Goal: Task Accomplishment & Management: Complete application form

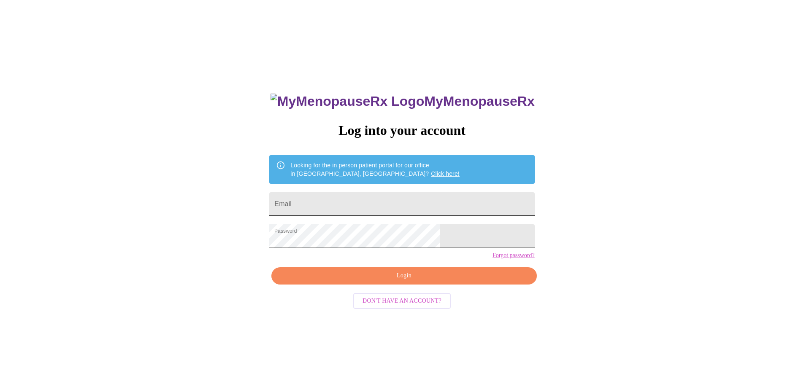
click at [373, 200] on input "Email" at bounding box center [401, 204] width 265 height 24
type input "[PERSON_NAME][EMAIL_ADDRESS][DOMAIN_NAME]"
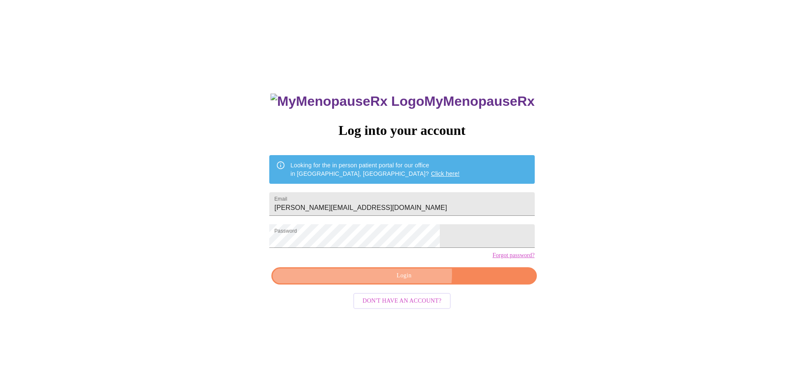
click at [409, 281] on span "Login" at bounding box center [404, 276] width 246 height 11
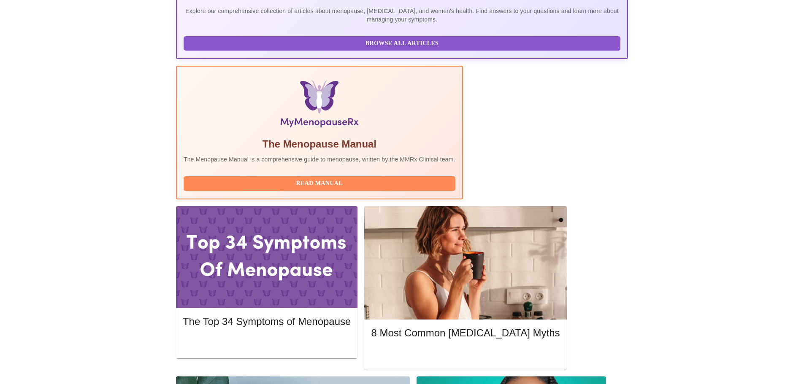
scroll to position [211, 0]
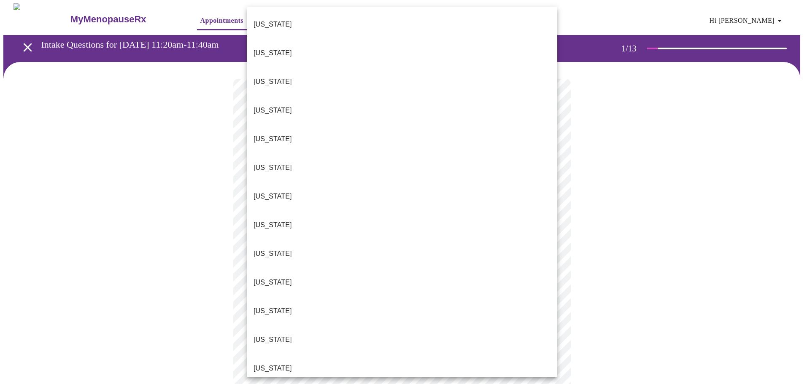
click at [321, 181] on body "MyMenopauseRx Appointments Messaging Labs Uploads Medications Community Refer a…" at bounding box center [405, 388] width 804 height 771
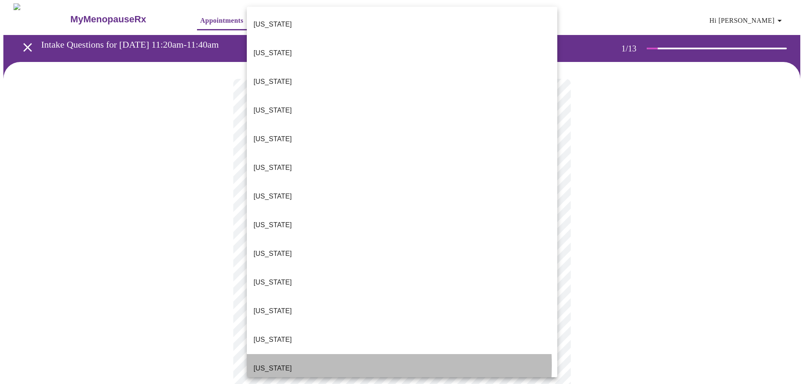
click at [279, 354] on li "[US_STATE]" at bounding box center [402, 368] width 311 height 29
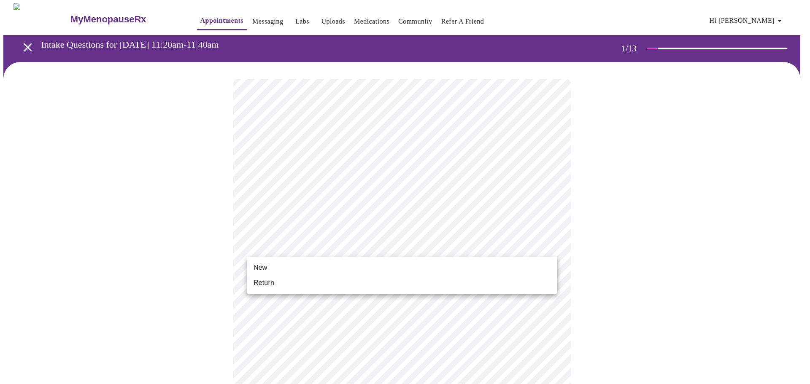
click at [319, 251] on body "MyMenopauseRx Appointments Messaging Labs Uploads Medications Community Refer a…" at bounding box center [405, 386] width 804 height 766
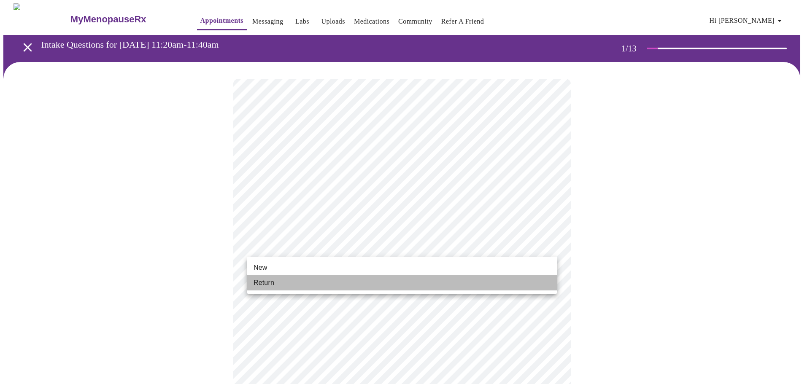
click at [310, 281] on li "Return" at bounding box center [402, 283] width 311 height 15
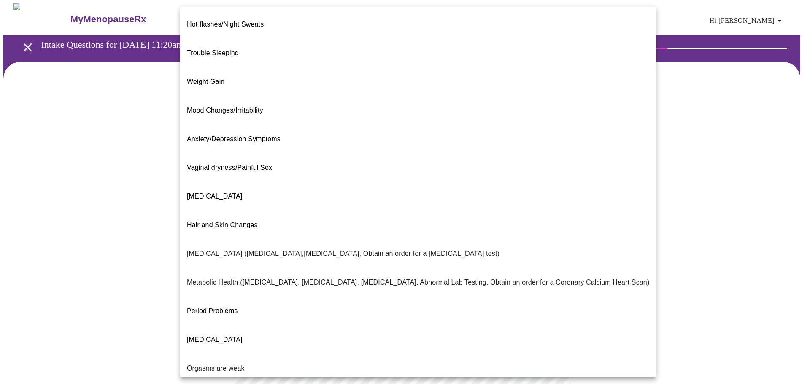
click at [398, 176] on body "MyMenopauseRx Appointments Messaging Labs Uploads Medications Community Refer a…" at bounding box center [405, 256] width 804 height 507
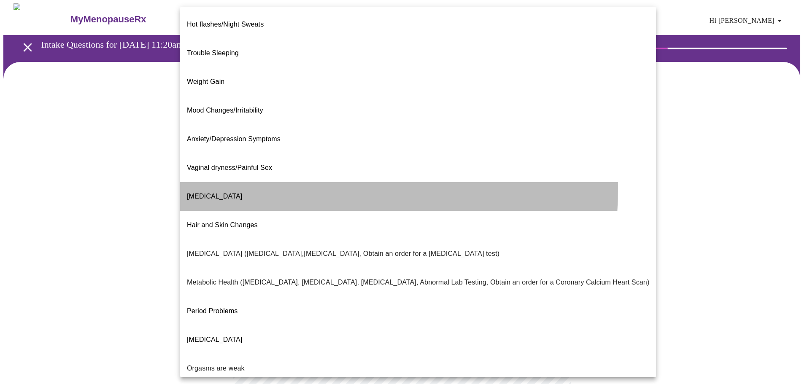
click at [227, 193] on span "[MEDICAL_DATA]" at bounding box center [214, 196] width 55 height 7
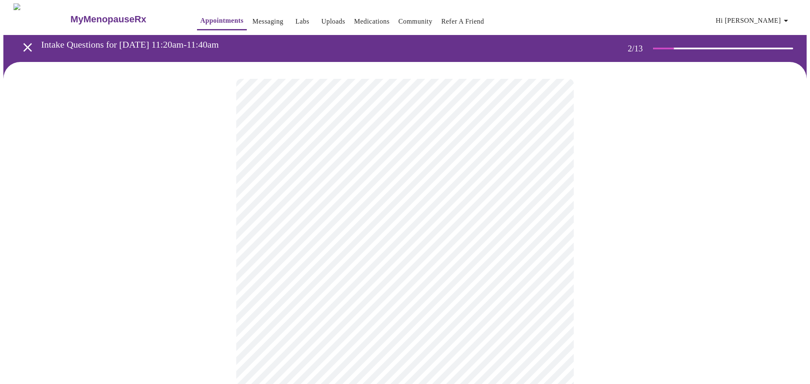
click at [547, 176] on body "MyMenopauseRx Appointments Messaging Labs Uploads Medications Community Refer a…" at bounding box center [405, 254] width 804 height 502
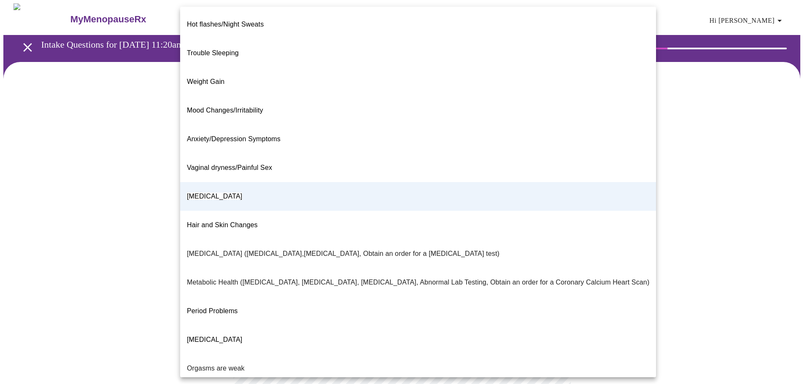
click at [678, 172] on div at bounding box center [405, 192] width 810 height 384
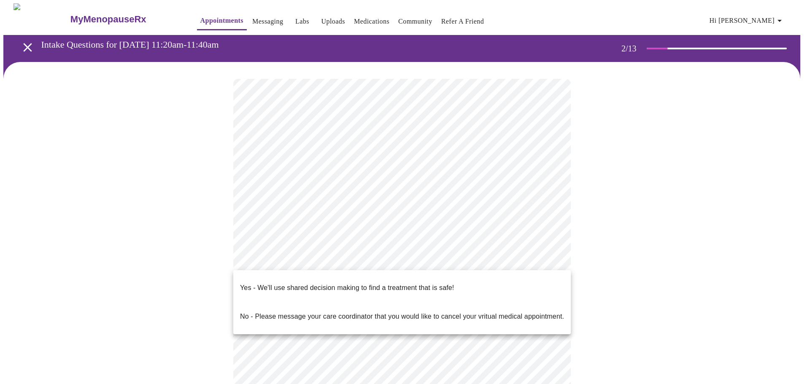
click at [360, 258] on body "MyMenopauseRx Appointments Messaging Labs Uploads Medications Community Refer a…" at bounding box center [405, 254] width 804 height 502
click at [354, 283] on p "Yes - We'll use shared decision making to find a treatment that is safe!" at bounding box center [347, 288] width 214 height 10
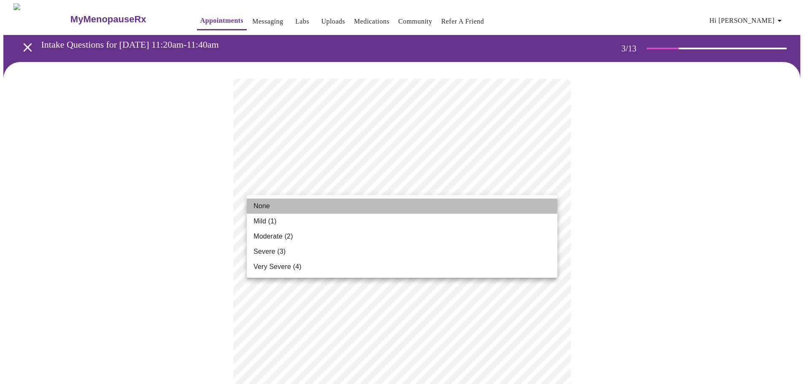
click at [331, 207] on li "None" at bounding box center [402, 206] width 311 height 15
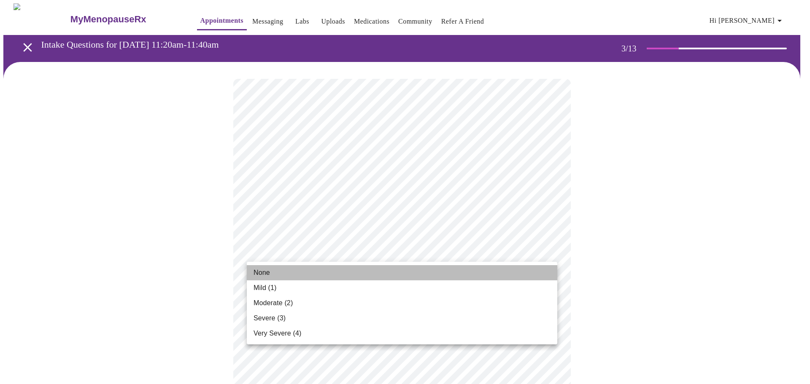
click at [303, 273] on li "None" at bounding box center [402, 272] width 311 height 15
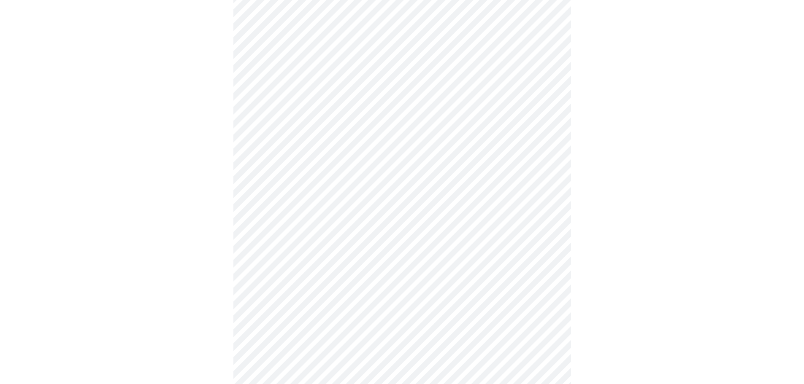
scroll to position [169, 0]
click at [544, 146] on body "MyMenopauseRx Appointments Messaging Labs Uploads Medications Community Refer a…" at bounding box center [405, 384] width 804 height 1099
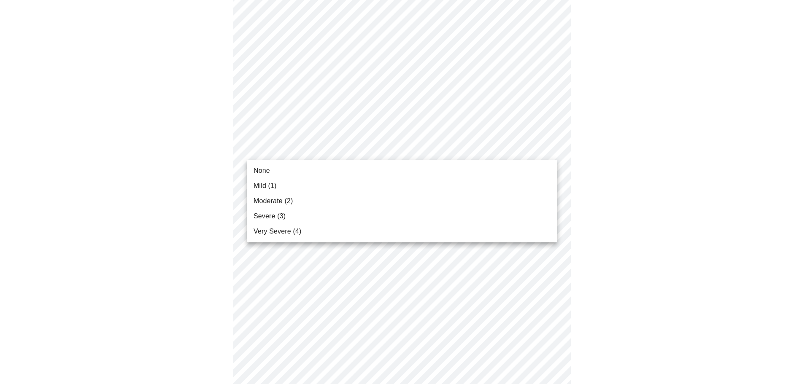
click at [419, 187] on li "Mild (1)" at bounding box center [402, 186] width 311 height 15
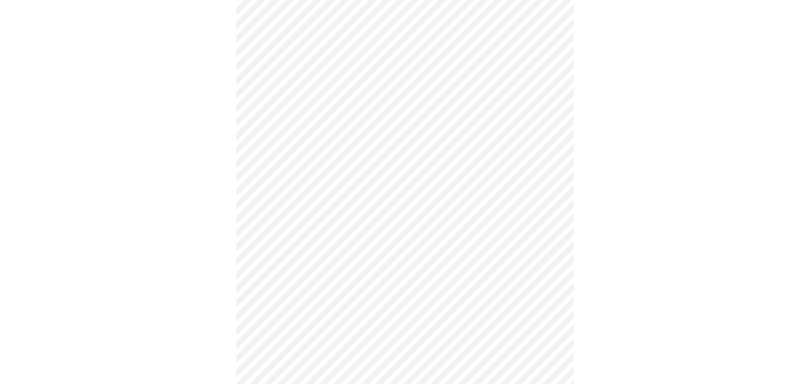
click at [547, 217] on body "MyMenopauseRx Appointments Messaging Labs Uploads Medications Community Refer a…" at bounding box center [405, 378] width 804 height 1087
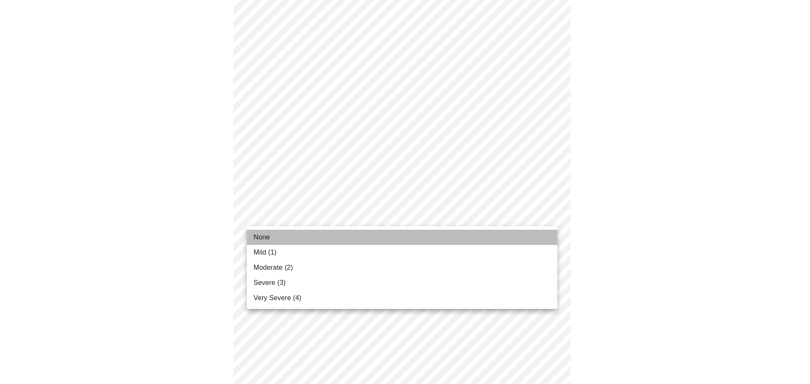
click at [532, 235] on li "None" at bounding box center [402, 237] width 311 height 15
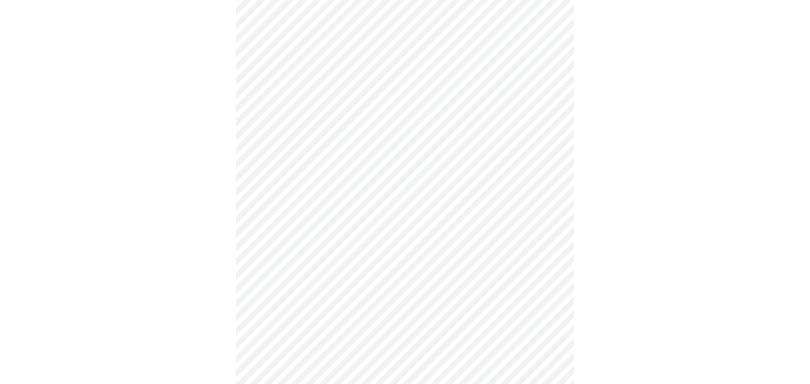
click at [545, 269] on body "MyMenopauseRx Appointments Messaging Labs Uploads Medications Community Refer a…" at bounding box center [405, 372] width 804 height 1075
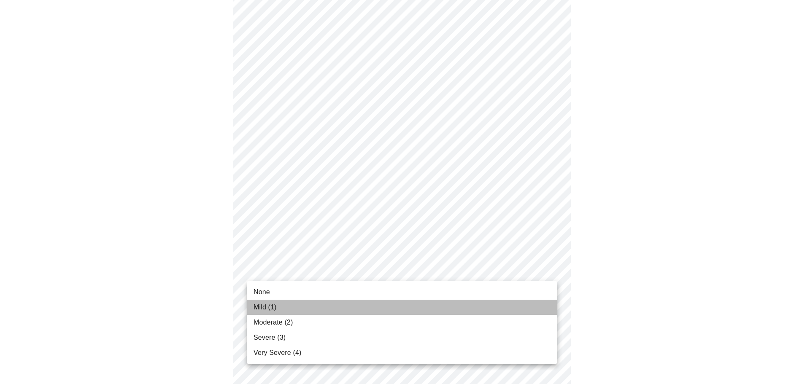
click at [513, 305] on li "Mild (1)" at bounding box center [402, 307] width 311 height 15
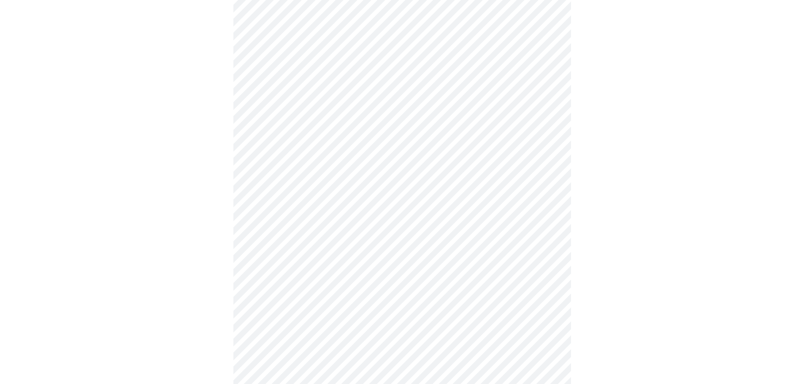
scroll to position [253, 0]
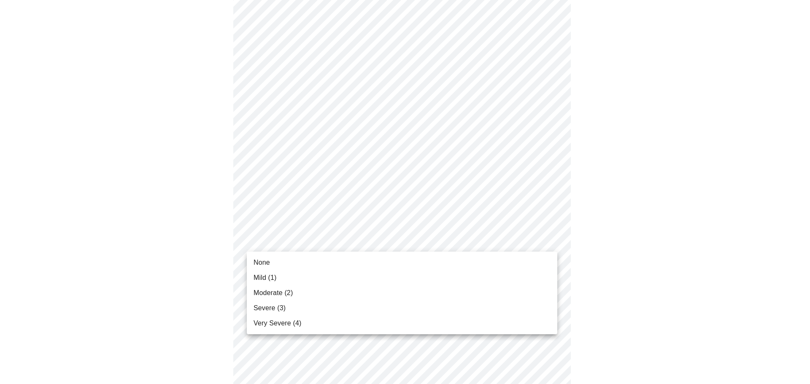
click at [389, 235] on body "MyMenopauseRx Appointments Messaging Labs Uploads Medications Community Refer a…" at bounding box center [405, 281] width 804 height 1063
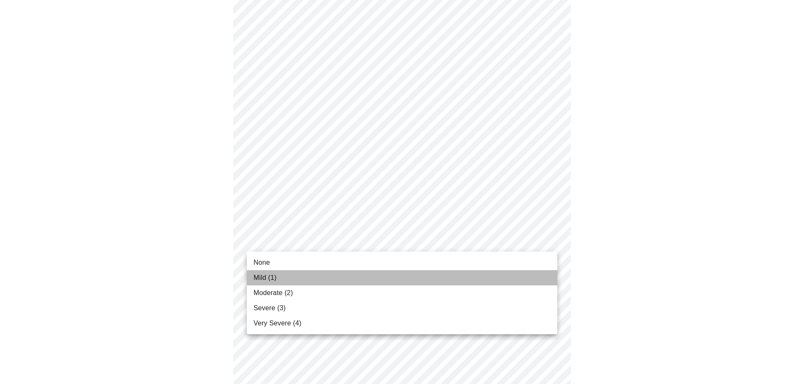
click at [350, 280] on li "Mild (1)" at bounding box center [402, 278] width 311 height 15
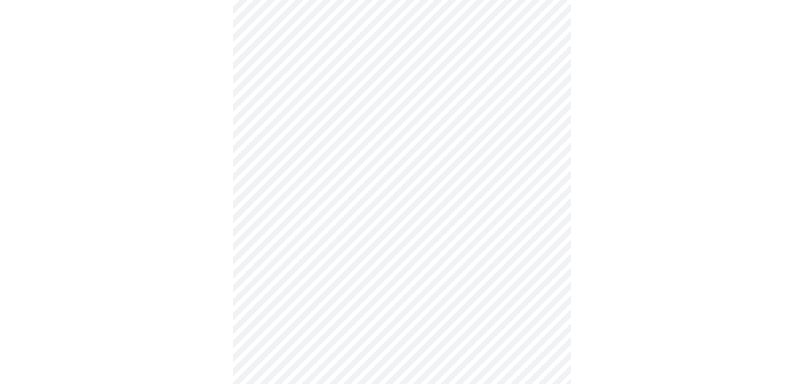
scroll to position [338, 0]
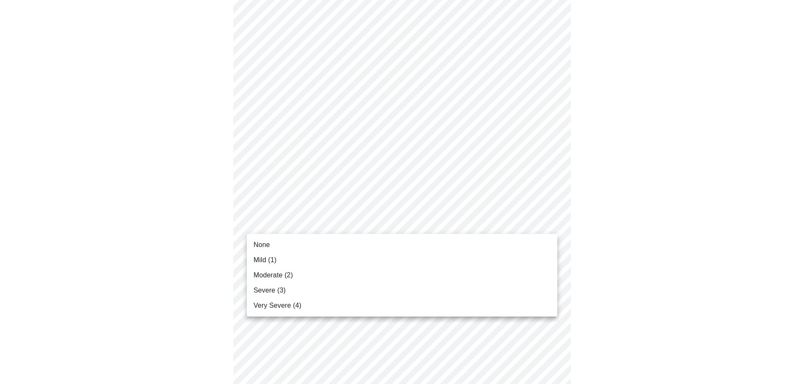
click at [452, 223] on body "MyMenopauseRx Appointments Messaging Labs Uploads Medications Community Refer a…" at bounding box center [405, 192] width 804 height 1052
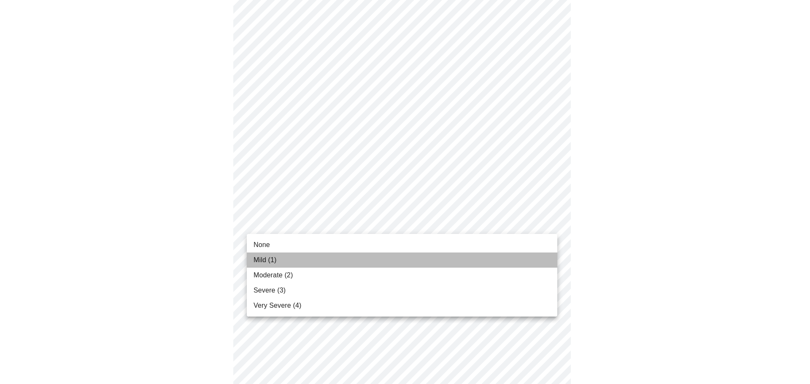
click at [424, 261] on li "Mild (1)" at bounding box center [402, 260] width 311 height 15
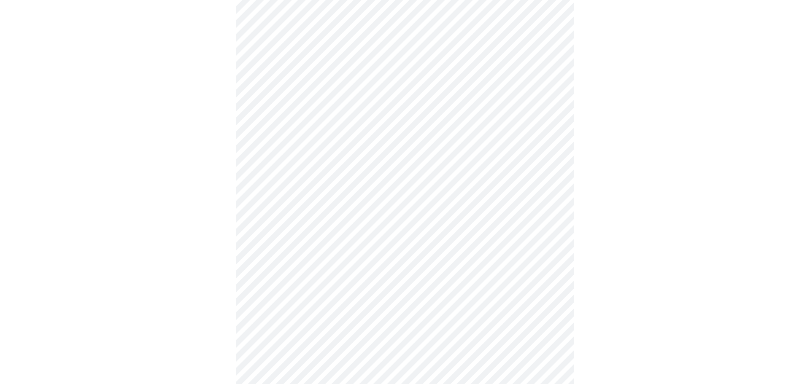
click at [487, 293] on body "MyMenopauseRx Appointments Messaging Labs Uploads Medications Community Refer a…" at bounding box center [405, 186] width 804 height 1040
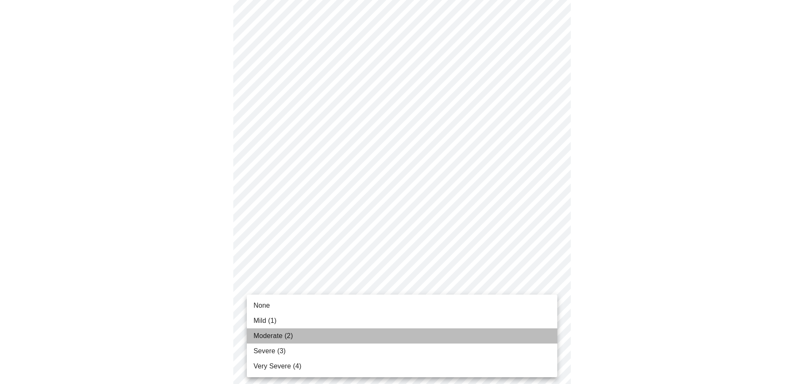
click at [355, 339] on li "Moderate (2)" at bounding box center [402, 336] width 311 height 15
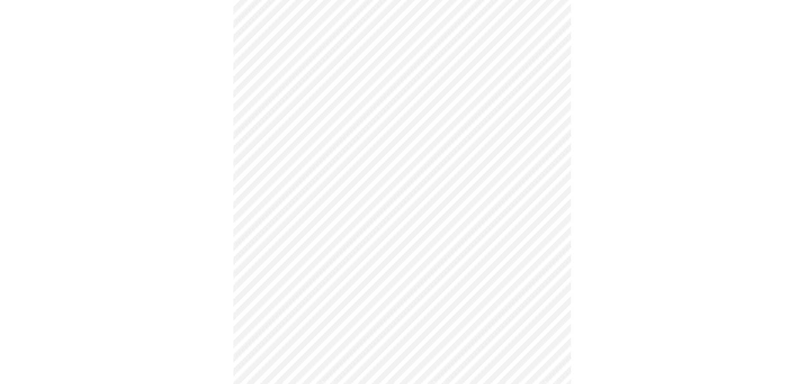
scroll to position [464, 0]
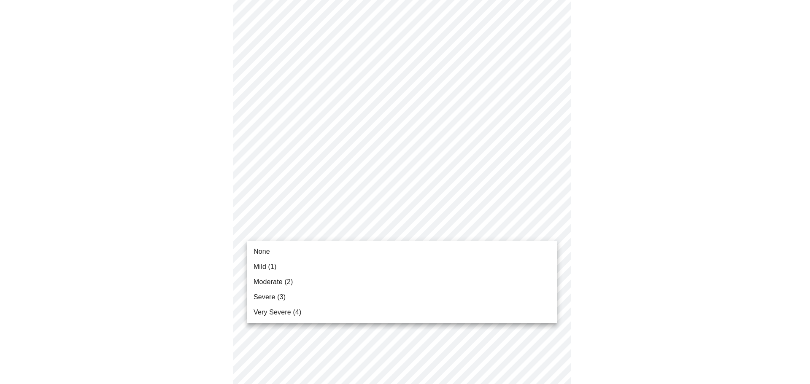
click at [547, 231] on body "MyMenopauseRx Appointments Messaging Labs Uploads Medications Community Refer a…" at bounding box center [405, 53] width 804 height 1028
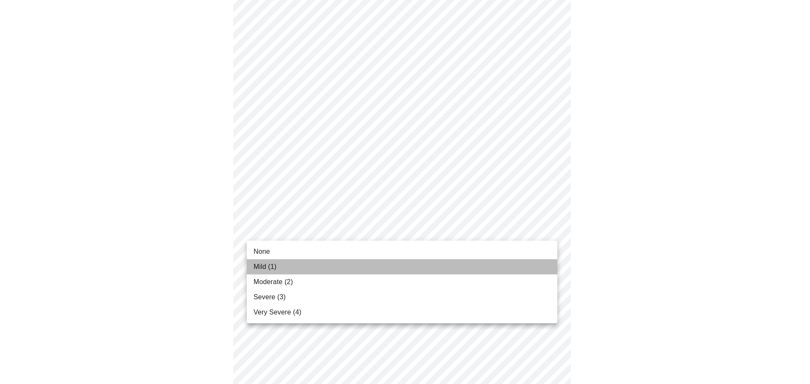
click at [493, 266] on li "Mild (1)" at bounding box center [402, 267] width 311 height 15
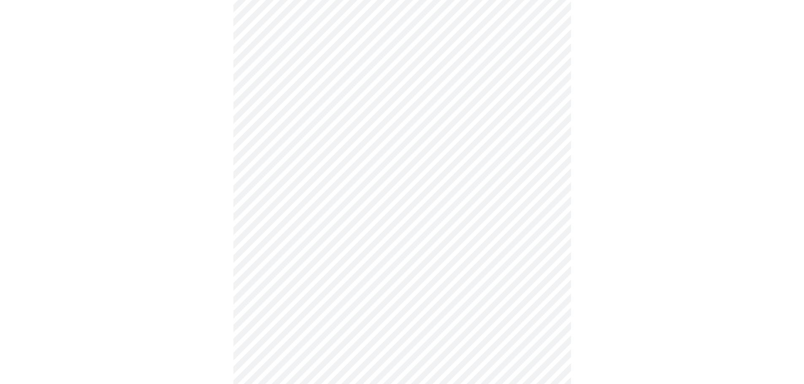
scroll to position [549, 0]
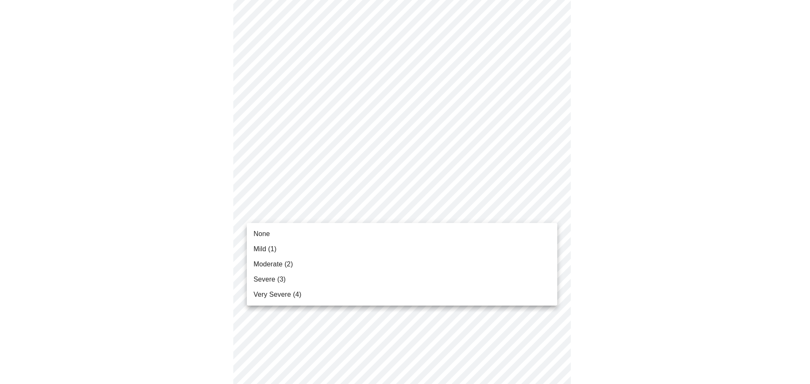
click at [494, 230] on li "None" at bounding box center [402, 234] width 311 height 15
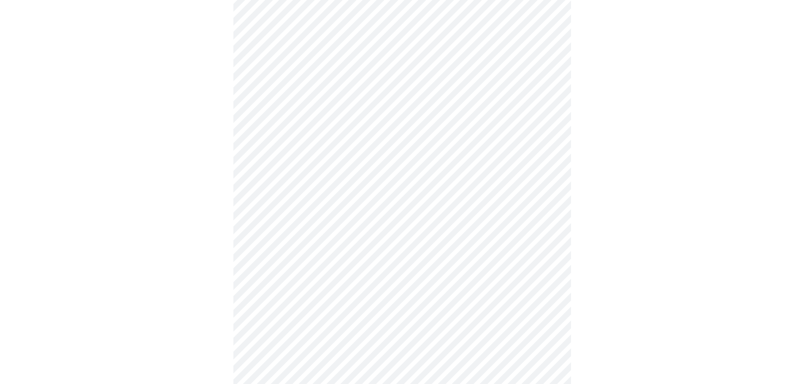
scroll to position [591, 0]
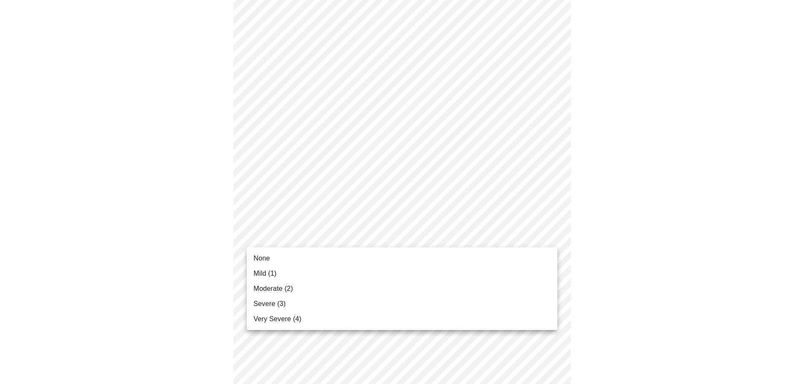
click at [513, 284] on li "Moderate (2)" at bounding box center [402, 288] width 311 height 15
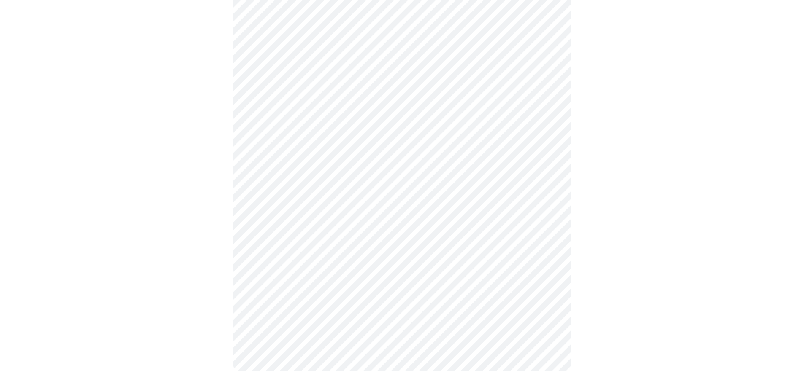
scroll to position [0, 0]
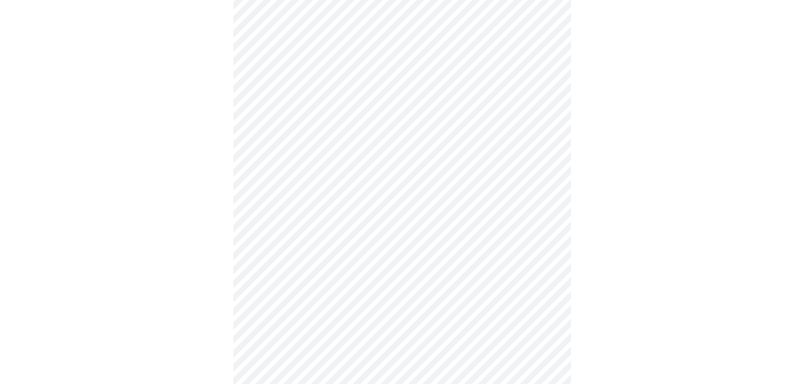
scroll to position [211, 0]
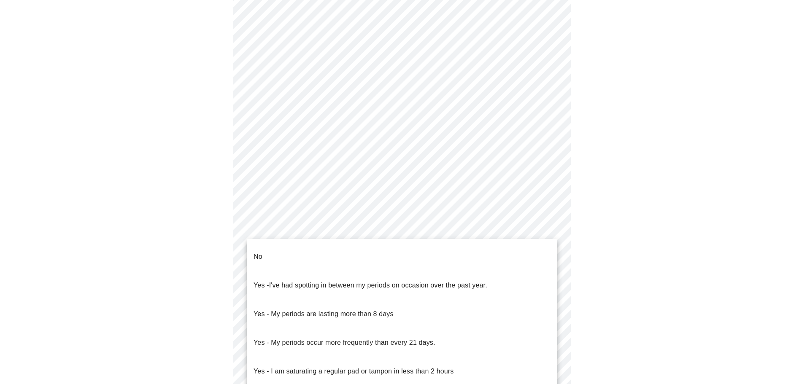
click at [510, 300] on body "MyMenopauseRx Appointments Messaging Labs Uploads Medications Community Refer a…" at bounding box center [405, 208] width 804 height 833
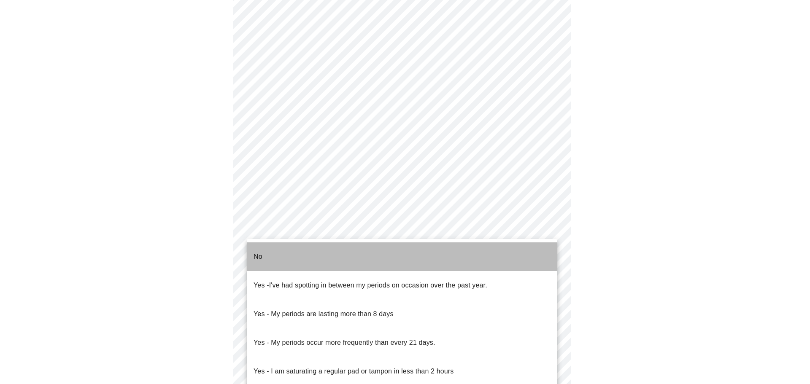
click at [371, 256] on li "No" at bounding box center [402, 257] width 311 height 29
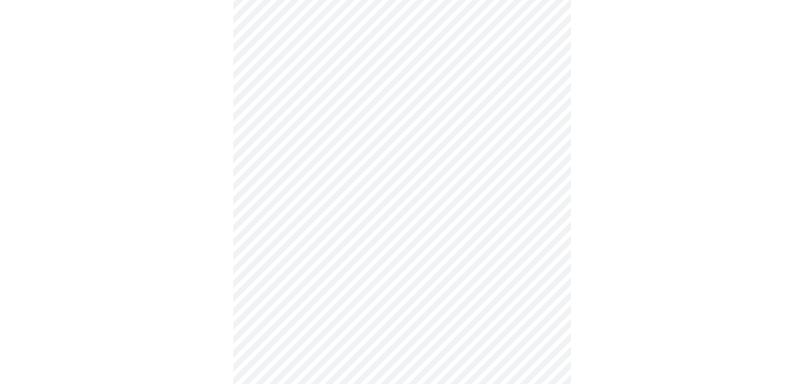
scroll to position [380, 0]
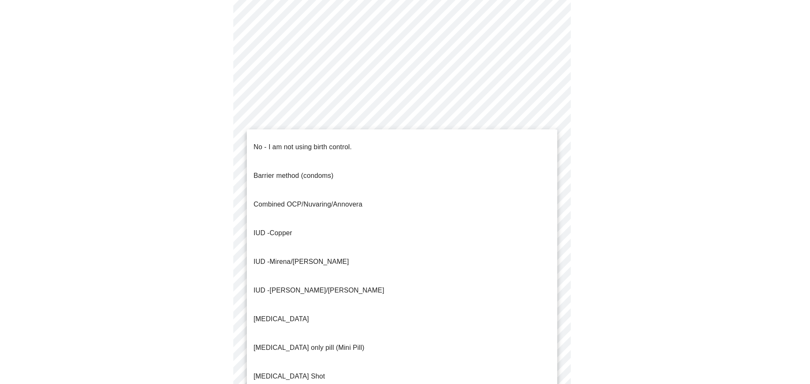
click at [549, 200] on body "MyMenopauseRx Appointments Messaging Labs Uploads Medications Community Refer a…" at bounding box center [405, 38] width 804 height 828
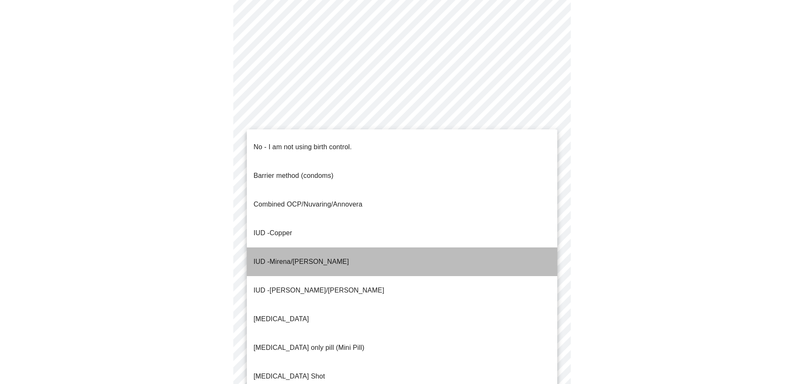
click at [323, 248] on li "IUD - Mirena/[PERSON_NAME]" at bounding box center [402, 262] width 311 height 29
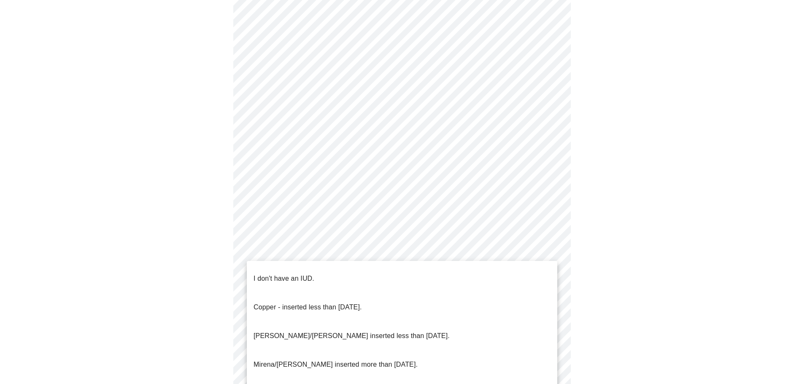
click at [460, 260] on body "MyMenopauseRx Appointments Messaging Labs Uploads Medications Community Refer a…" at bounding box center [405, 35] width 804 height 823
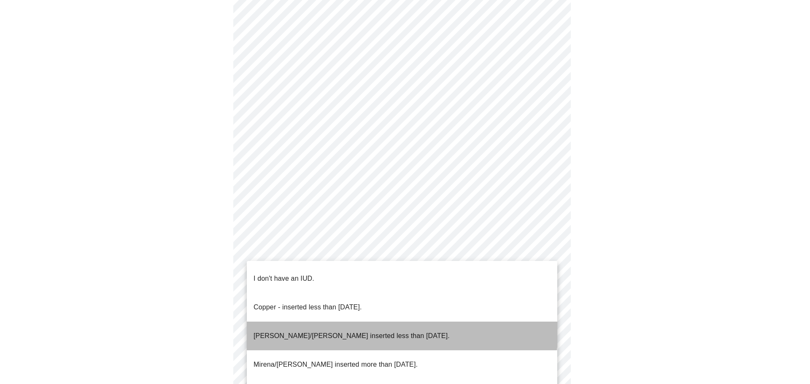
click at [379, 331] on p "[PERSON_NAME]/[PERSON_NAME] inserted less than [DATE]." at bounding box center [352, 336] width 196 height 10
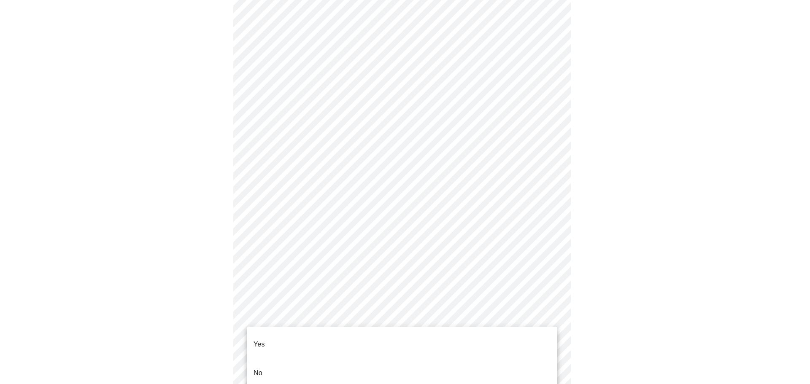
click at [350, 317] on body "MyMenopauseRx Appointments Messaging Labs Uploads Medications Community Refer a…" at bounding box center [405, 33] width 804 height 818
click at [314, 334] on li "Yes" at bounding box center [402, 344] width 311 height 29
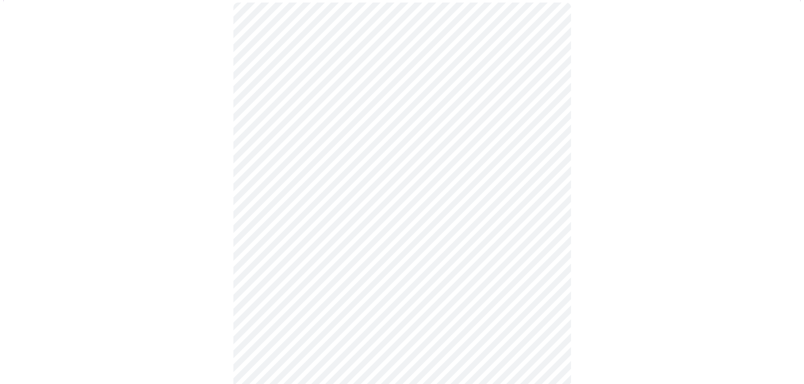
scroll to position [84, 0]
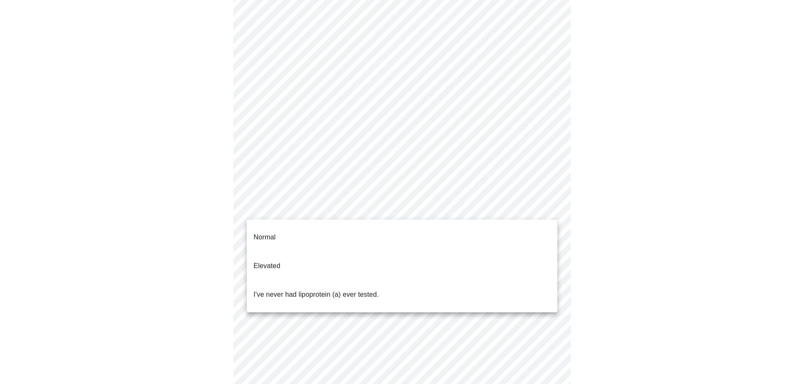
click at [482, 203] on body "MyMenopauseRx Appointments Messaging Labs Uploads Medications Community Refer a…" at bounding box center [405, 231] width 804 height 624
click at [419, 282] on li "I've never had lipoprotein (a) ever tested." at bounding box center [402, 295] width 311 height 29
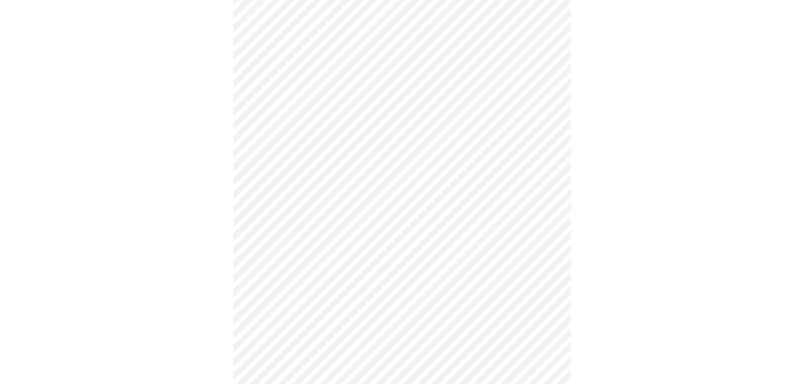
scroll to position [2194, 0]
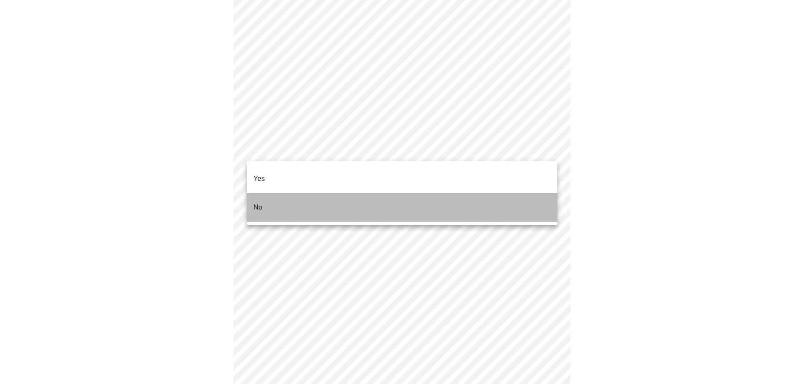
click at [479, 202] on li "No" at bounding box center [402, 207] width 311 height 29
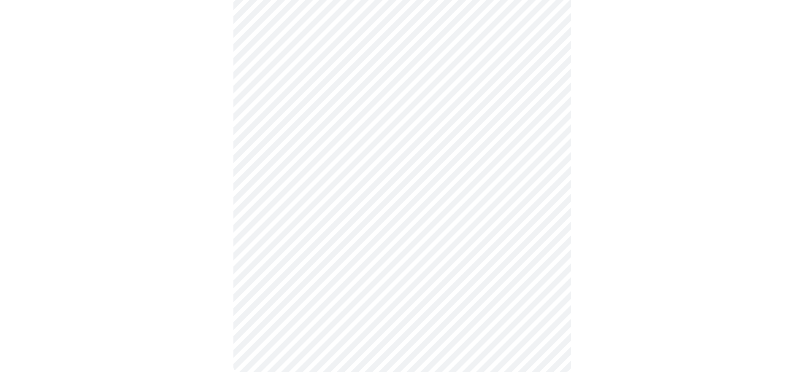
scroll to position [329, 0]
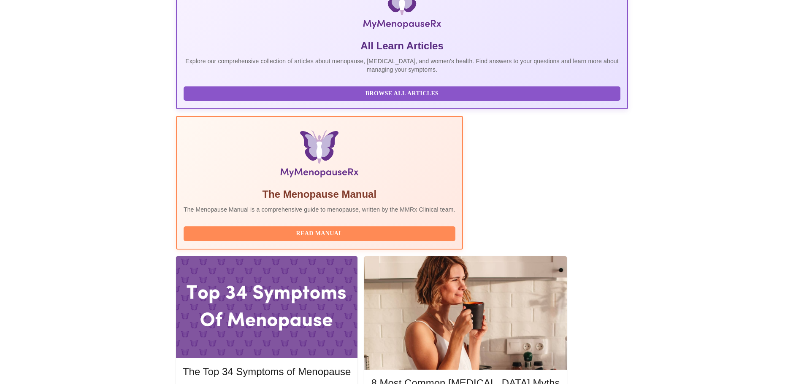
scroll to position [169, 0]
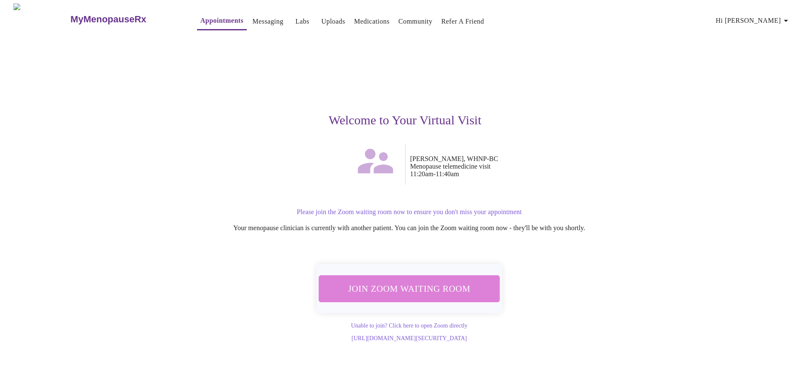
click at [436, 288] on span "Join Zoom Waiting Room" at bounding box center [409, 289] width 159 height 16
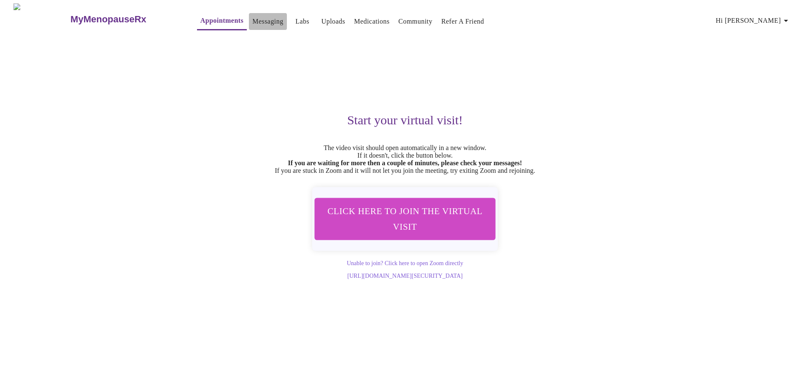
click at [252, 18] on link "Messaging" at bounding box center [267, 22] width 31 height 12
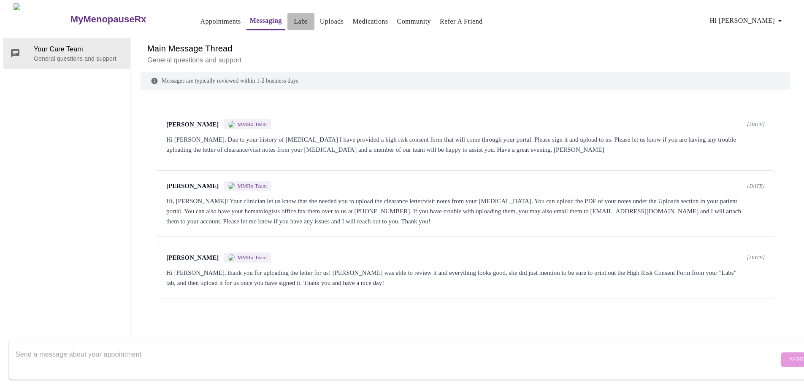
click at [294, 20] on link "Labs" at bounding box center [301, 22] width 14 height 12
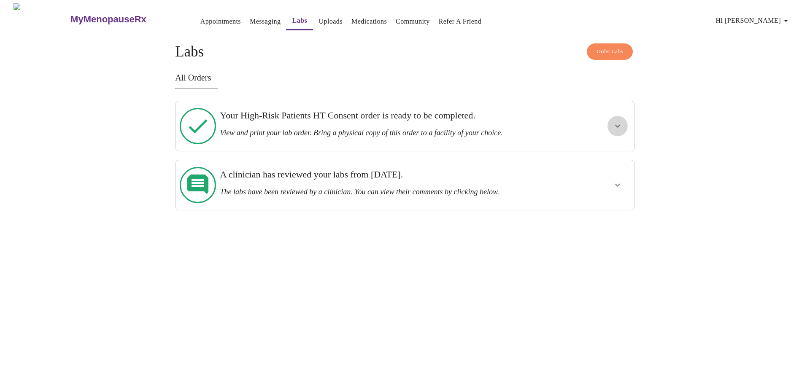
click at [619, 122] on icon "show more" at bounding box center [618, 126] width 10 height 10
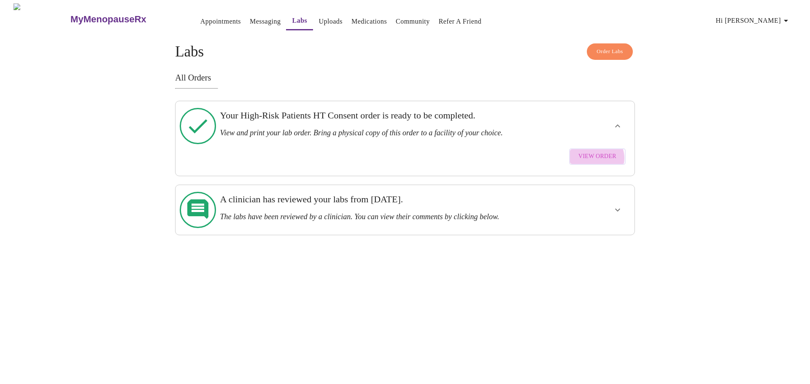
click at [598, 152] on span "View Order" at bounding box center [598, 157] width 38 height 11
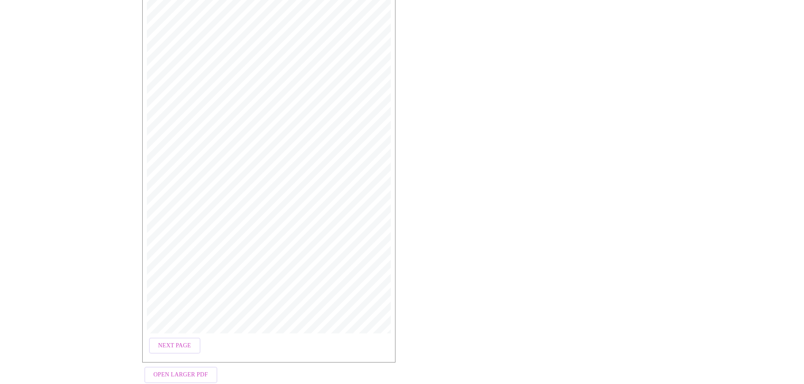
scroll to position [162, 0]
click at [184, 324] on span "Next Page" at bounding box center [174, 329] width 33 height 11
click at [175, 327] on span "Previous Page" at bounding box center [181, 329] width 46 height 11
click at [181, 324] on span "Next Page" at bounding box center [174, 329] width 33 height 11
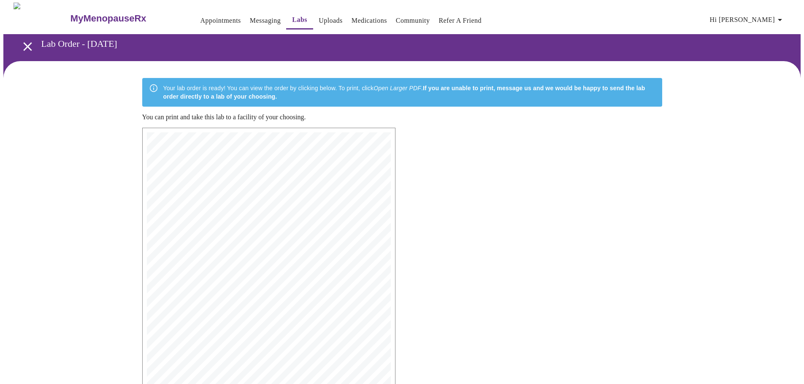
scroll to position [0, 0]
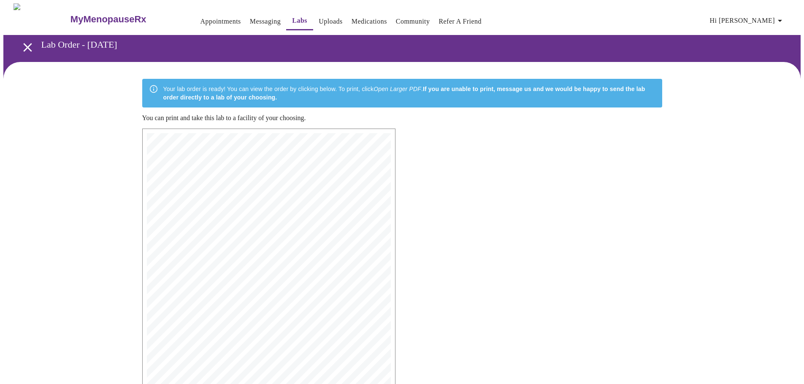
click at [224, 161] on span "Patient Signature: _________________________________________ Date: ____________…" at bounding box center [243, 162] width 157 height 4
click at [225, 161] on span "Patient Signature: _________________________________________ Date: ____________…" at bounding box center [243, 162] width 157 height 4
click at [224, 161] on span "Patient Signature: _________________________________________ Date: ____________…" at bounding box center [243, 162] width 157 height 4
click at [223, 162] on span "Patient Signature: _________________________________________ Date: ____________…" at bounding box center [243, 162] width 157 height 4
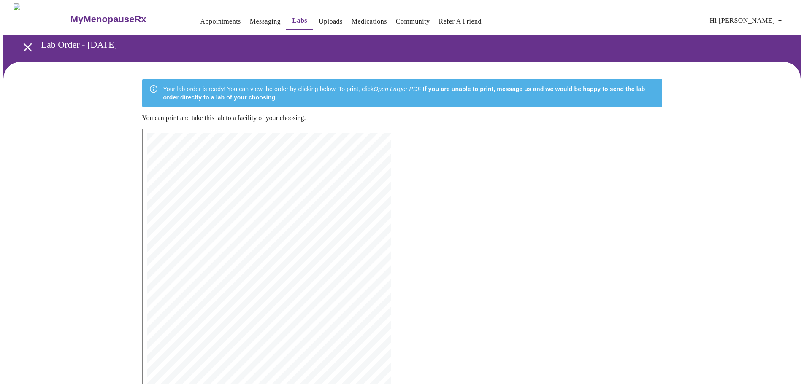
click at [223, 162] on span "Patient Signature: _________________________________________ Date: ____________…" at bounding box center [243, 162] width 157 height 4
click at [220, 160] on span "Patient Signature: _________________________________________ Date: ____________…" at bounding box center [243, 162] width 157 height 4
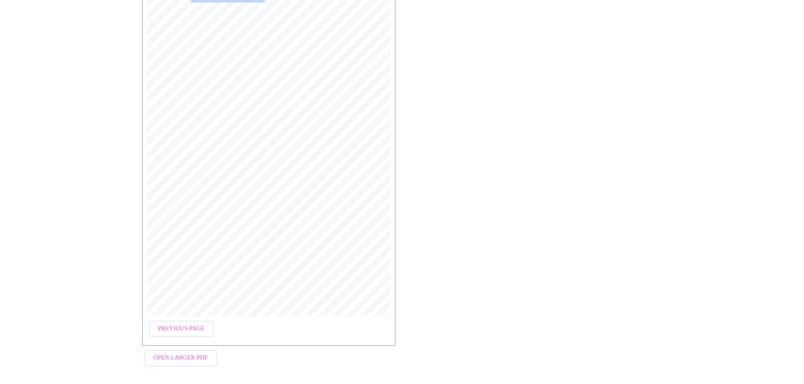
scroll to position [35, 0]
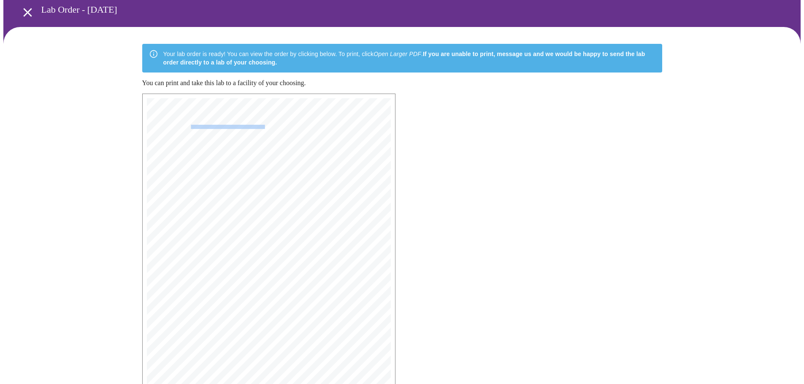
click at [200, 125] on span "Patient Signature: _________________________________________ Date: ____________…" at bounding box center [243, 127] width 157 height 4
click at [196, 125] on span "Patient Signature: _________________________________________ Date: ____________…" at bounding box center [243, 127] width 157 height 4
click at [211, 126] on span "Patient Signature: _________________________________________ Date: ____________…" at bounding box center [243, 127] width 157 height 4
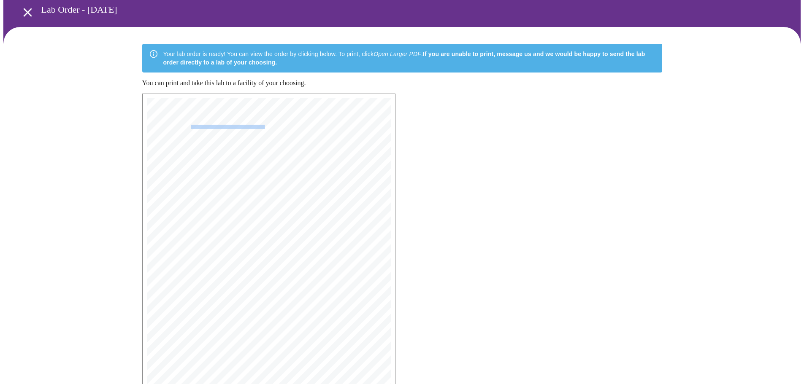
click at [215, 125] on span "Patient Signature: _________________________________________ Date: ____________…" at bounding box center [243, 127] width 157 height 4
drag, startPoint x: 195, startPoint y: 124, endPoint x: 200, endPoint y: 121, distance: 5.9
click at [200, 125] on span "Patient Signature: _________________________________________ Date: ____________…" at bounding box center [243, 127] width 157 height 4
click at [195, 125] on span "Patient Signature: _________________________________________ Date: ____________…" at bounding box center [243, 127] width 157 height 4
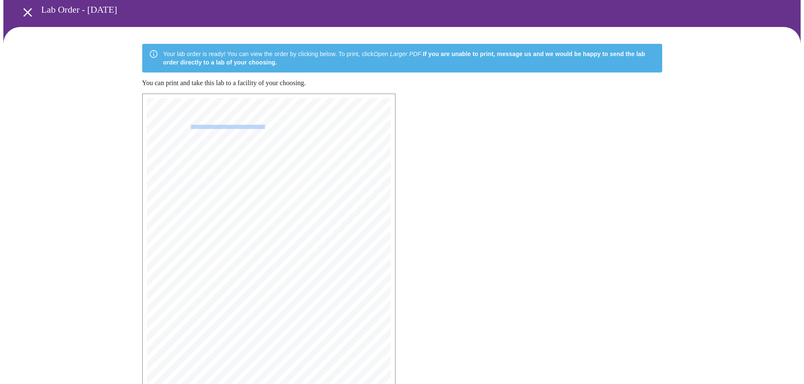
click at [195, 125] on span "Patient Signature: _________________________________________ Date: ____________…" at bounding box center [243, 127] width 157 height 4
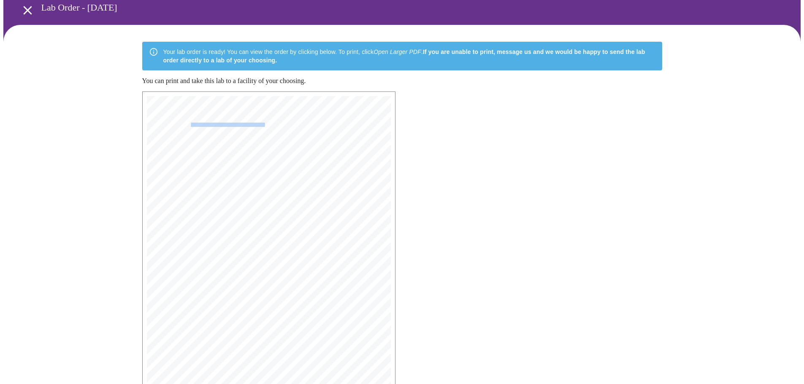
scroll to position [0, 0]
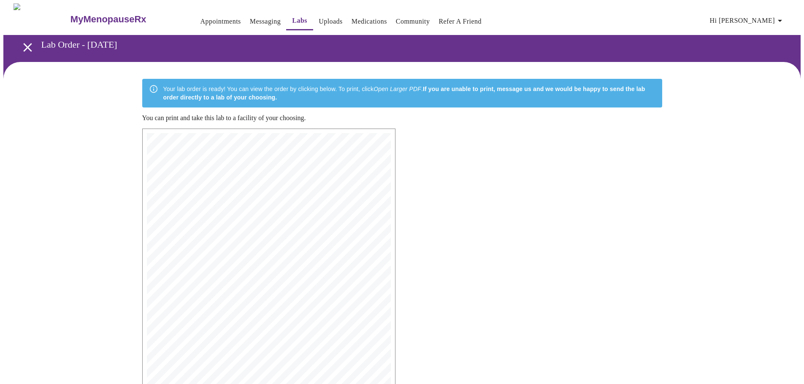
click at [280, 162] on span "Patient Signature: _________________________________________ Date: ____________…" at bounding box center [243, 162] width 157 height 4
click at [214, 160] on span "Patient Signature: _________________________________________ Date: ____________…" at bounding box center [243, 162] width 157 height 4
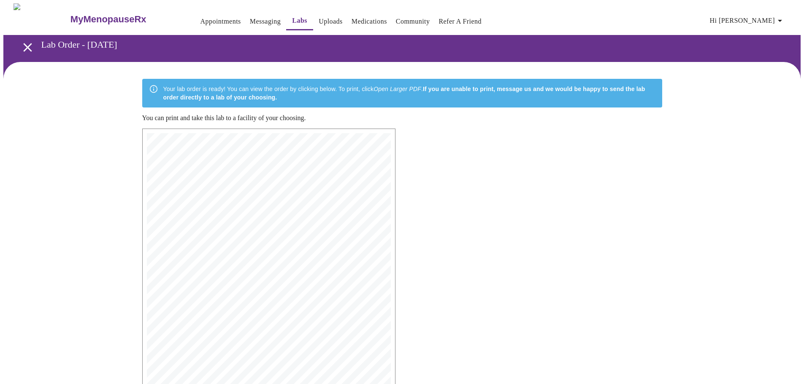
click at [213, 161] on span "Patient Signature: _________________________________________ Date: ____________…" at bounding box center [243, 162] width 157 height 4
click at [207, 162] on span "Patient Signature: _________________________________________ Date: ____________…" at bounding box center [243, 162] width 157 height 4
click at [209, 160] on span "Patient Signature: _________________________________________ Date: ____________…" at bounding box center [243, 162] width 157 height 4
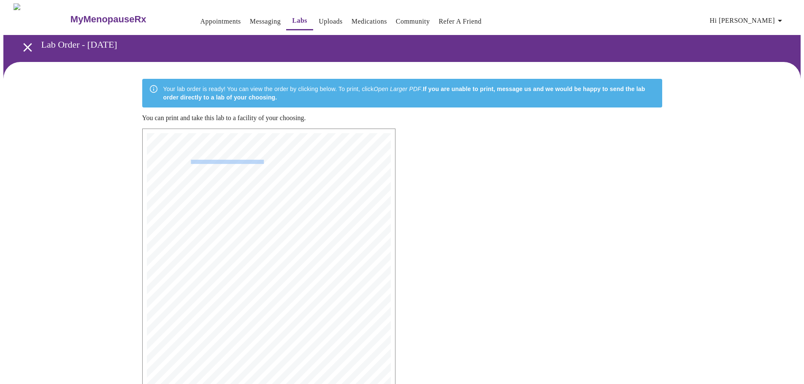
click at [209, 160] on span "Patient Signature: _________________________________________ Date: ____________…" at bounding box center [243, 162] width 157 height 4
click at [285, 162] on div "MyMenopauseRx | [DATE] 1:27 AM MyMenopauseRx | 2 of 2 4. Are making an informed…" at bounding box center [269, 305] width 244 height 345
click at [287, 162] on span "Patient Signature: _________________________________________ Date: ____________…" at bounding box center [243, 162] width 157 height 4
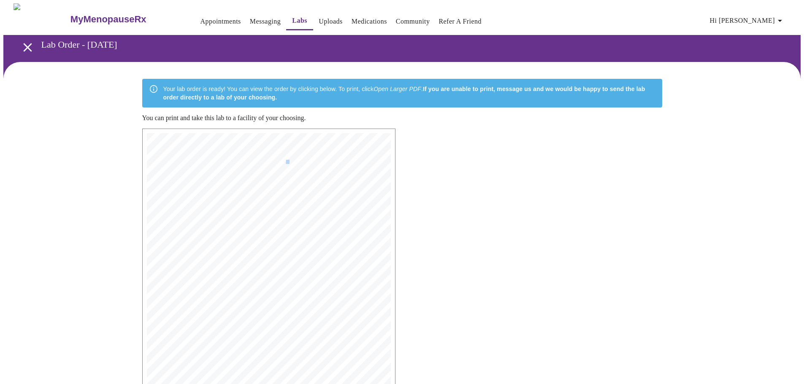
click at [287, 161] on span "Patient Signature: _________________________________________ Date: ____________…" at bounding box center [243, 162] width 157 height 4
click at [212, 160] on span "Patient Signature: _________________________________________ Date: ____________…" at bounding box center [243, 162] width 157 height 4
click at [207, 160] on span "Patient Signature: _________________________________________ Date: ____________…" at bounding box center [243, 162] width 157 height 4
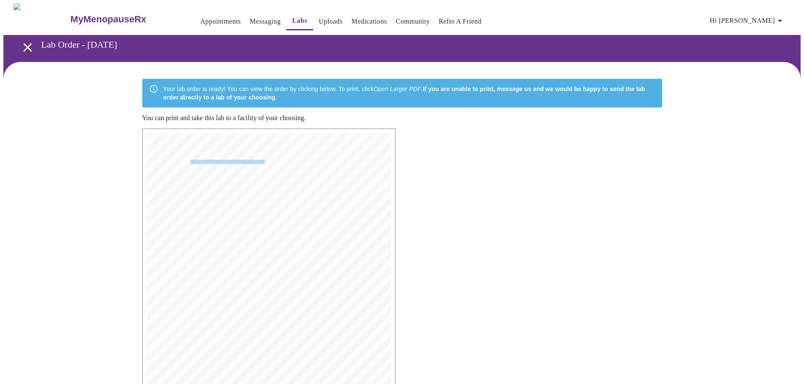
click at [207, 160] on span "Patient Signature: _________________________________________ Date: ____________…" at bounding box center [243, 162] width 157 height 4
drag, startPoint x: 179, startPoint y: 149, endPoint x: 182, endPoint y: 143, distance: 6.1
click at [181, 144] on div "MyMenopauseRx | [DATE] 1:27 AM MyMenopauseRx | 2 of 2 4. Are making an informed…" at bounding box center [269, 306] width 252 height 356
click at [183, 144] on span "Are making an informed decision to proceed with systemic [MEDICAL_DATA], despit…" at bounding box center [274, 146] width 194 height 4
click at [205, 144] on div "MyMenopauseRx | [DATE] 1:27 AM MyMenopauseRx | 2 of 2 4. Are making an informed…" at bounding box center [269, 305] width 244 height 345
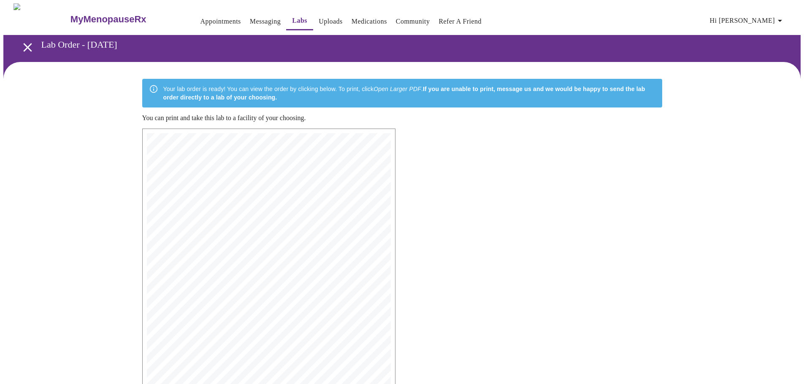
click at [195, 160] on span "Patient Signature: _________________________________________ Date: ____________…" at bounding box center [243, 162] width 157 height 4
click at [203, 160] on span "Patient Signature: _________________________________________ Date: ____________…" at bounding box center [243, 162] width 157 height 4
click at [211, 161] on div "MyMenopauseRx | [DATE] 1:27 AM MyMenopauseRx | 2 of 2 4. Are making an informed…" at bounding box center [269, 305] width 244 height 345
click at [241, 160] on span "Patient Signature: _________________________________________ Date: ____________…" at bounding box center [243, 162] width 157 height 4
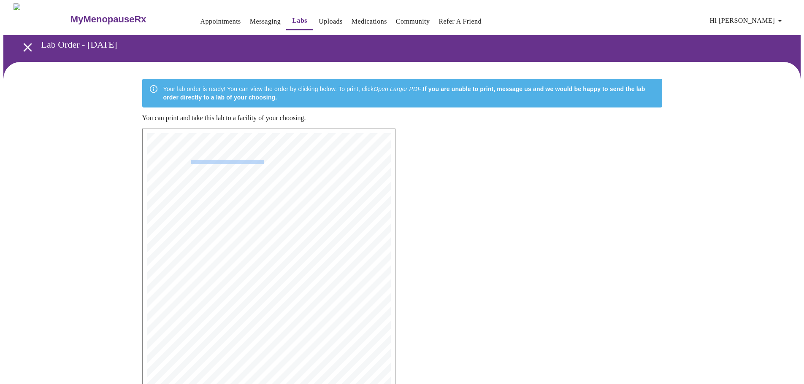
scroll to position [162, 0]
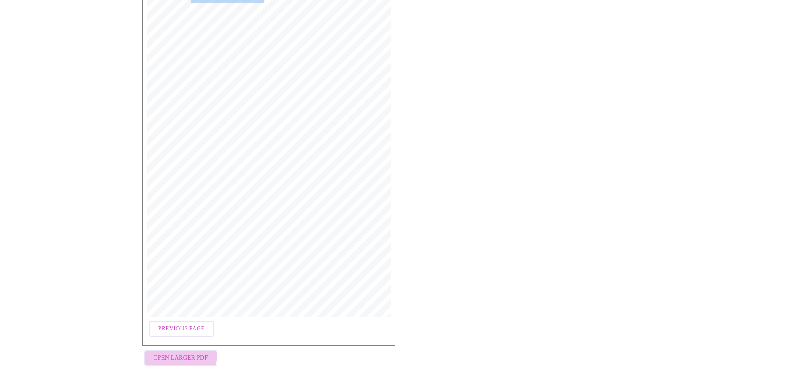
click at [178, 353] on span "Open Larger PDF" at bounding box center [181, 358] width 54 height 11
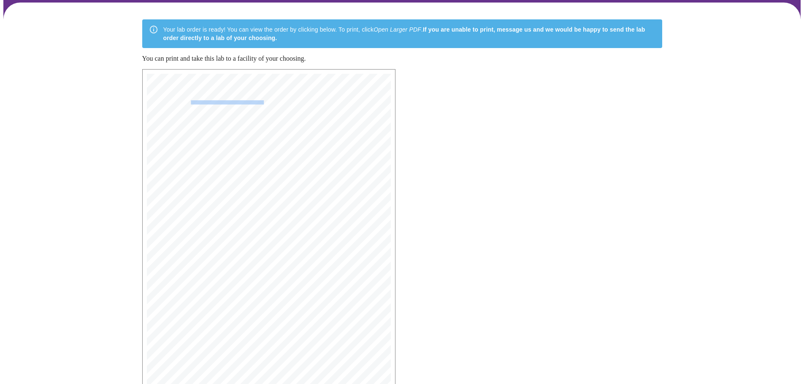
scroll to position [0, 0]
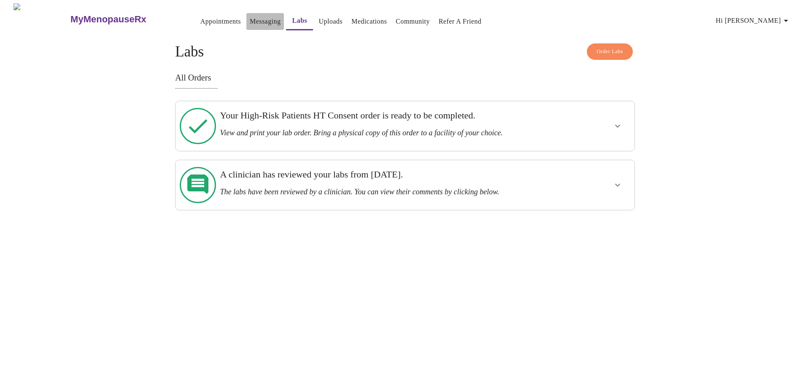
click at [250, 22] on link "Messaging" at bounding box center [265, 22] width 31 height 12
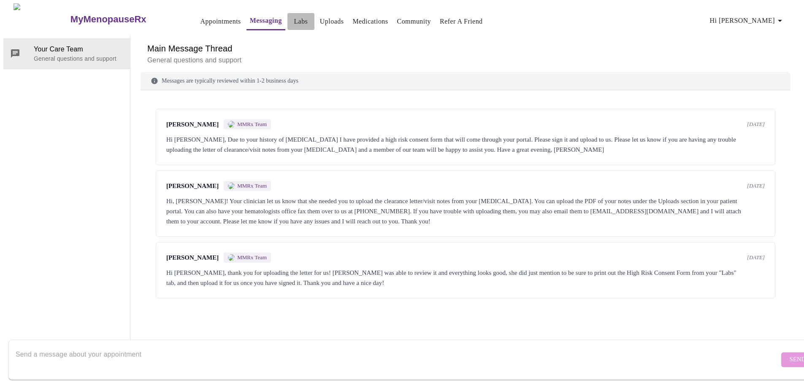
click at [294, 16] on link "Labs" at bounding box center [301, 22] width 14 height 12
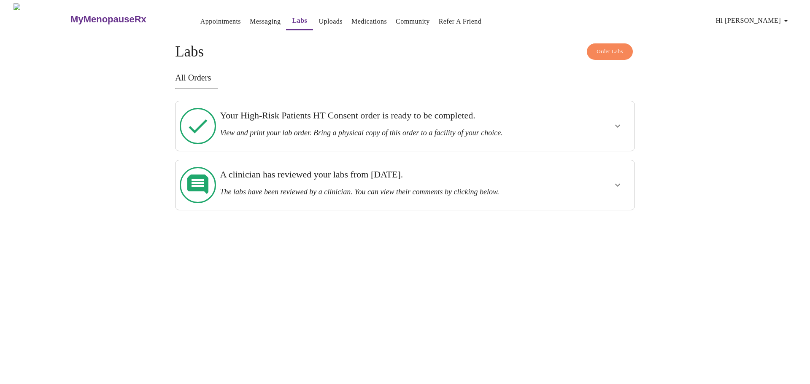
click at [319, 17] on link "Uploads" at bounding box center [331, 22] width 24 height 12
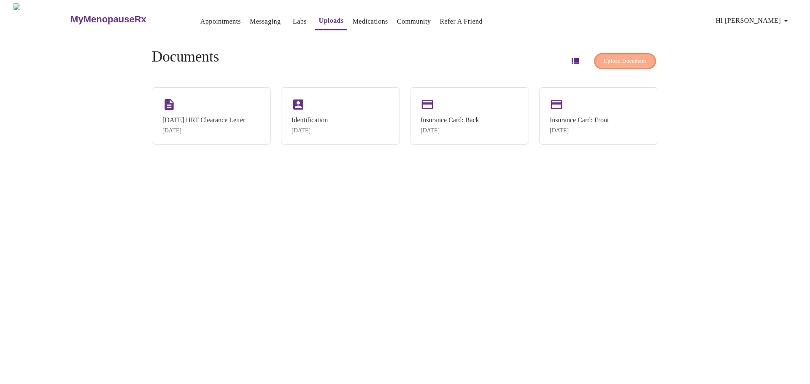
click at [623, 59] on span "Upload Document" at bounding box center [625, 62] width 43 height 10
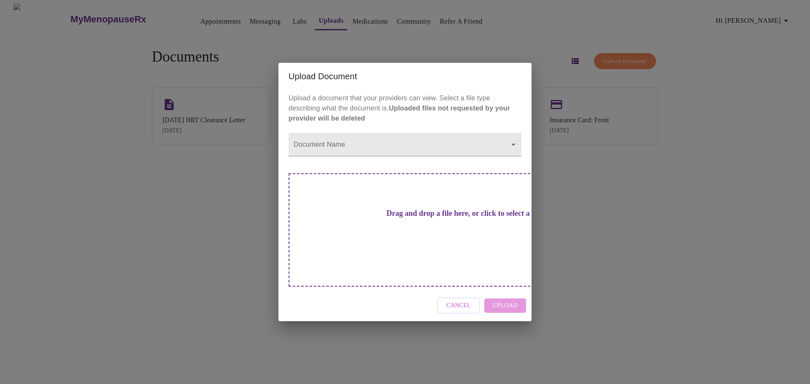
click at [401, 218] on h3 "Drag and drop a file here, or click to select a file" at bounding box center [464, 213] width 233 height 9
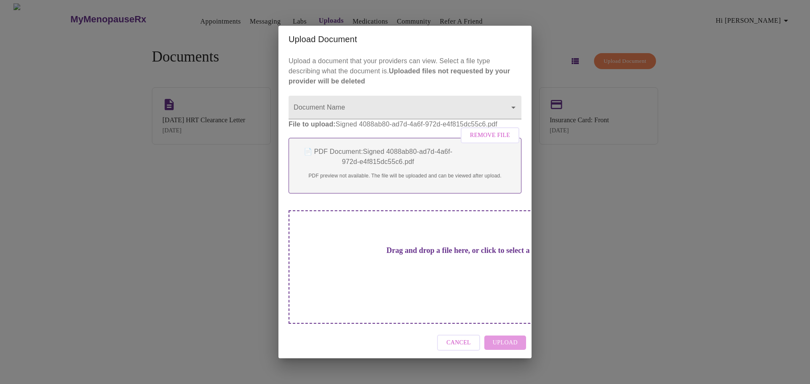
click at [509, 330] on div "Cancel Upload" at bounding box center [405, 343] width 253 height 32
click at [433, 255] on h3 "Drag and drop a file here, or click to select a file" at bounding box center [464, 250] width 233 height 9
click at [455, 255] on h3 "Drag and drop a file here, or click to select a file" at bounding box center [464, 250] width 233 height 9
click at [511, 330] on div "Cancel Upload" at bounding box center [405, 343] width 253 height 32
drag, startPoint x: 385, startPoint y: 194, endPoint x: 378, endPoint y: 287, distance: 93.6
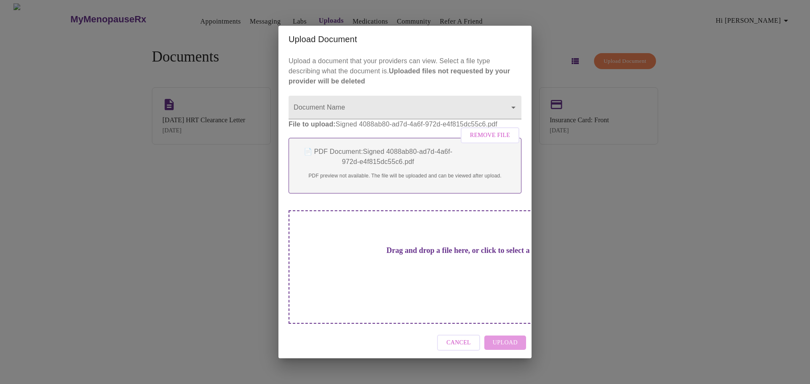
click at [384, 194] on div "📄 PDF Document: Signed 4088ab80-ad7d-4a6f-972d-e4f815dc55c6.pdf PDF preview not…" at bounding box center [405, 166] width 233 height 56
click at [379, 288] on div "Drag and drop a file here, or click to select a file" at bounding box center [464, 268] width 351 height 114
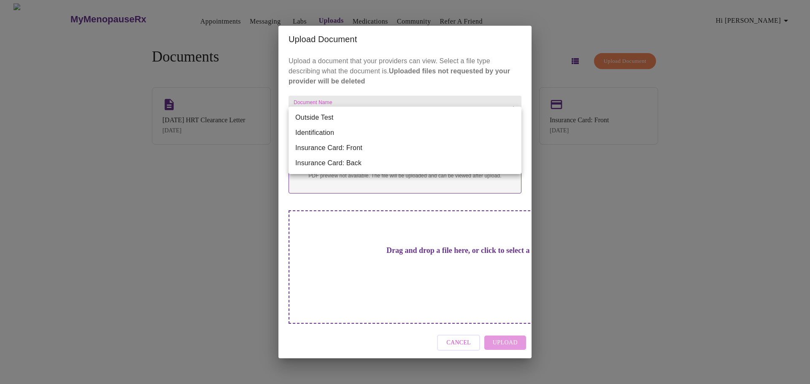
click at [518, 109] on body "MyMenopauseRx Appointments Messaging Labs Uploads Medications Community Refer a…" at bounding box center [405, 195] width 804 height 384
click at [331, 137] on li "Identification" at bounding box center [405, 132] width 233 height 15
type input "Identification"
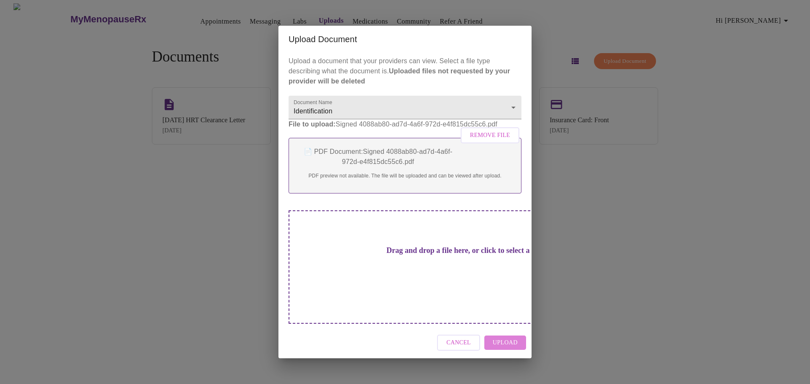
click at [500, 338] on span "Upload" at bounding box center [505, 343] width 25 height 11
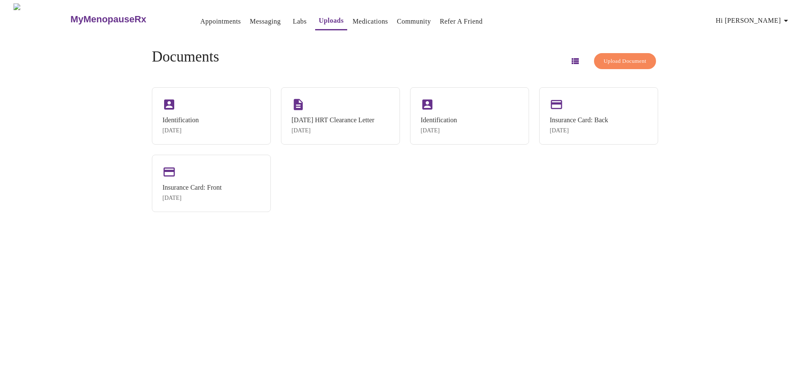
click at [293, 19] on link "Labs" at bounding box center [300, 22] width 14 height 12
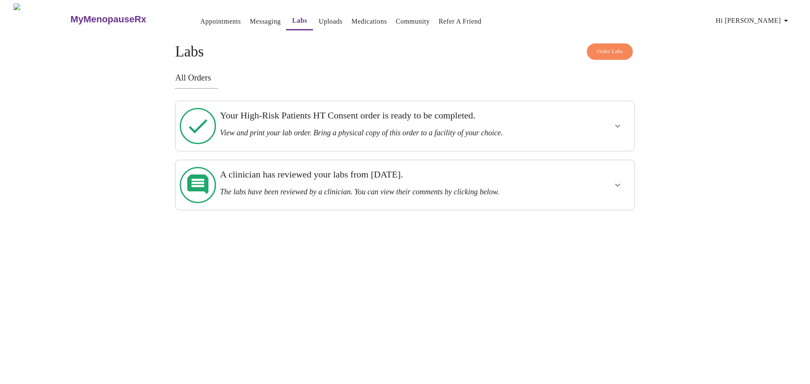
click at [394, 169] on h3 "A clinician has reviewed your labs from [DATE]." at bounding box center [383, 174] width 326 height 11
click at [616, 184] on icon "show more" at bounding box center [617, 185] width 5 height 3
